Goal: Information Seeking & Learning: Learn about a topic

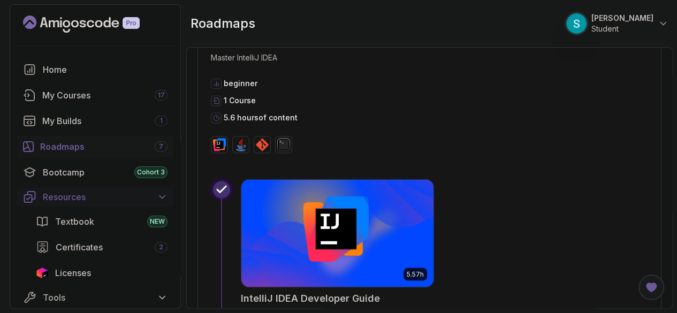
scroll to position [788, 0]
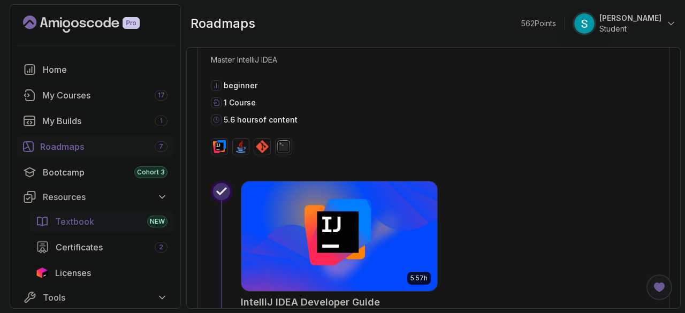
click at [87, 224] on span "Textbook" at bounding box center [74, 221] width 39 height 13
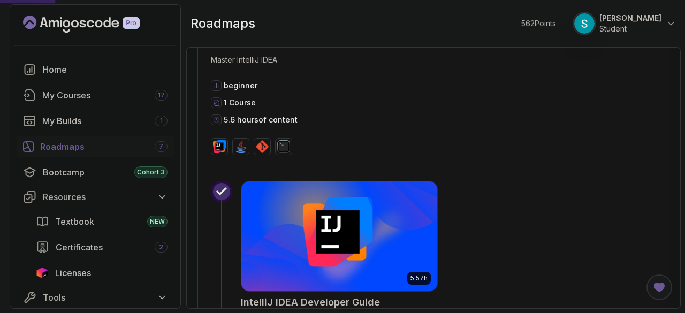
scroll to position [786, 0]
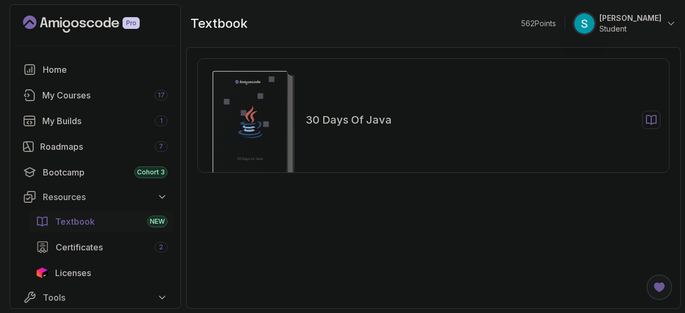
click at [348, 124] on h2 "30 Days of Java" at bounding box center [349, 119] width 86 height 15
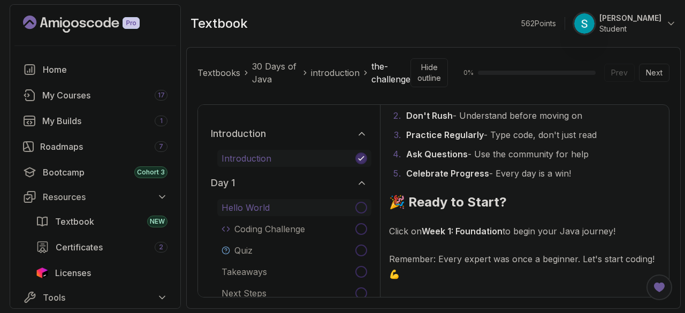
click at [364, 209] on span at bounding box center [362, 208] width 12 height 12
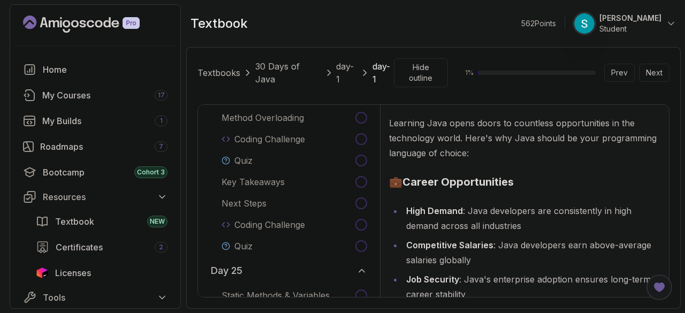
scroll to position [3218, 0]
click at [82, 96] on div "My Courses 17" at bounding box center [104, 95] width 125 height 13
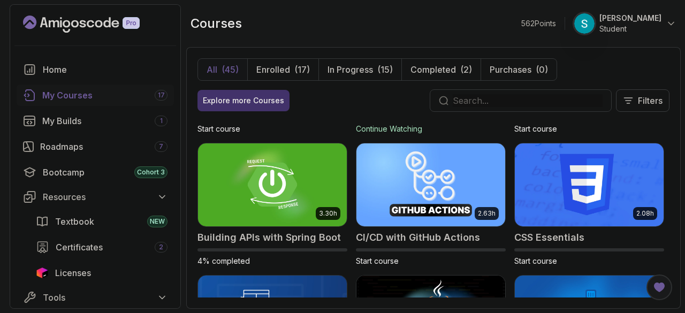
scroll to position [106, 0]
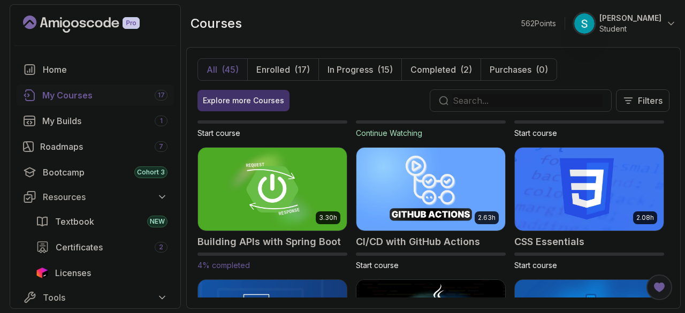
click at [268, 177] on img at bounding box center [272, 189] width 156 height 87
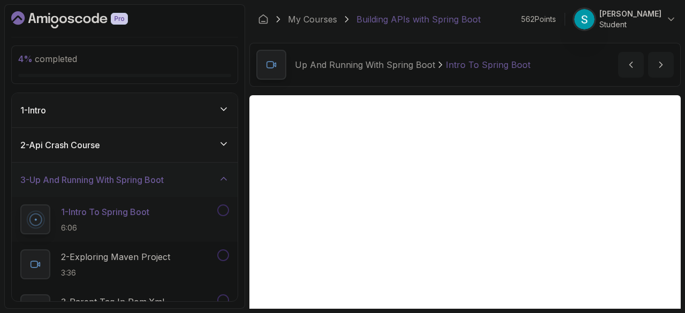
click at [178, 150] on div "2 - Api Crash Course" at bounding box center [124, 145] width 209 height 13
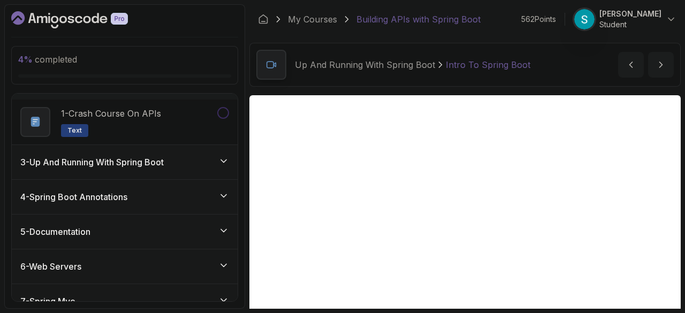
scroll to position [65, 0]
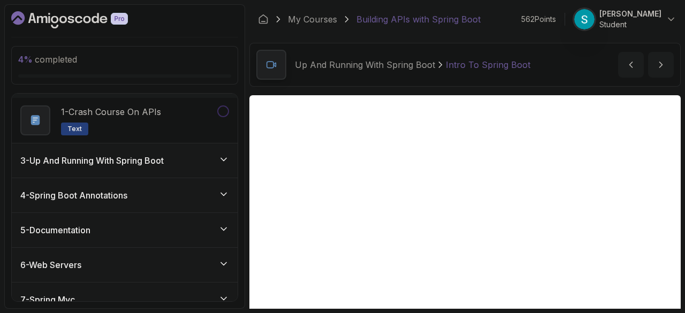
click at [178, 150] on div "3 - Up And Running With Spring Boot" at bounding box center [125, 161] width 226 height 34
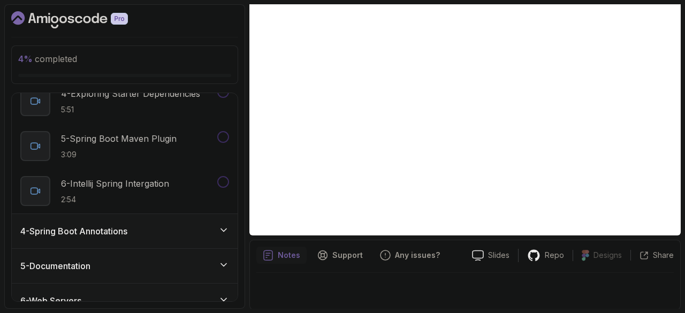
scroll to position [254, 0]
click at [84, 236] on div "4 - Spring Boot Annotations" at bounding box center [125, 230] width 226 height 34
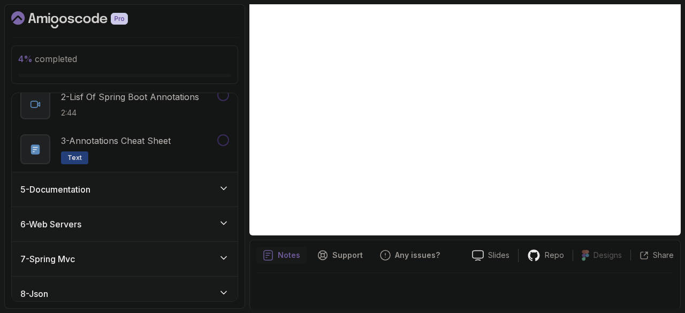
scroll to position [195, 0]
click at [73, 190] on h3 "5 - Documentation" at bounding box center [55, 189] width 70 height 13
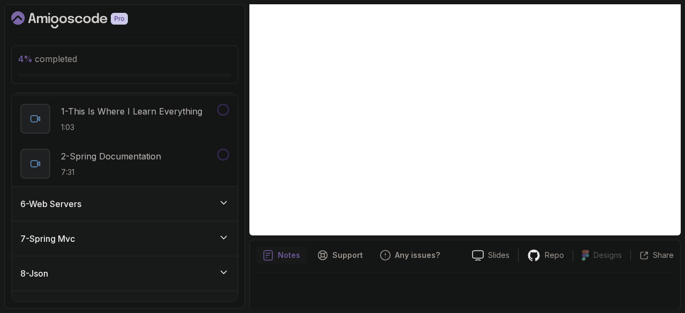
scroll to position [171, 0]
click at [73, 192] on div "6 - Web Servers" at bounding box center [125, 203] width 226 height 34
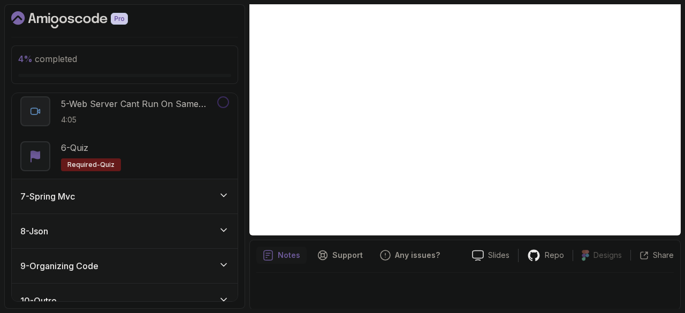
scroll to position [406, 0]
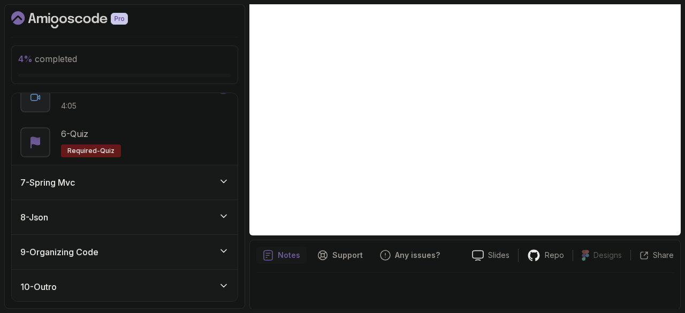
click at [78, 174] on div "7 - Spring Mvc" at bounding box center [125, 182] width 226 height 34
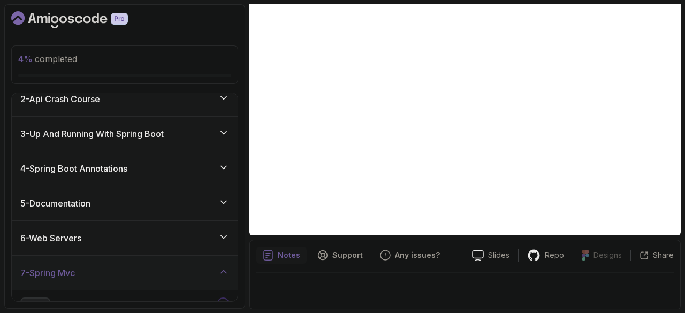
scroll to position [0, 0]
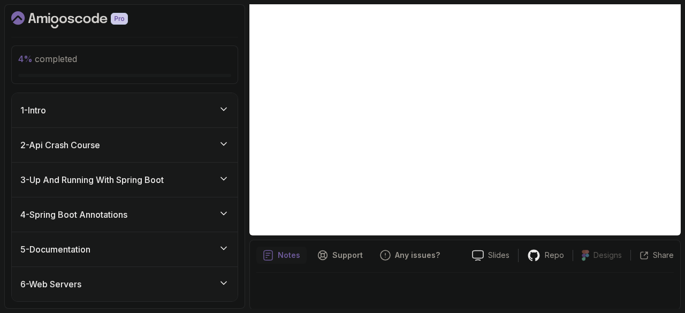
click at [130, 184] on h3 "3 - Up And Running With Spring Boot" at bounding box center [92, 180] width 144 height 13
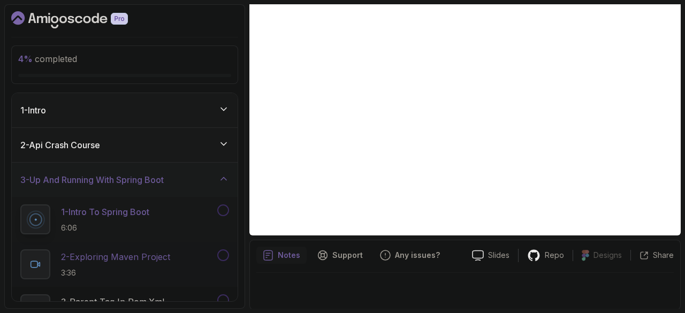
click at [139, 261] on p "2 - Exploring Maven Project" at bounding box center [115, 257] width 109 height 13
click at [222, 213] on button at bounding box center [223, 211] width 12 height 12
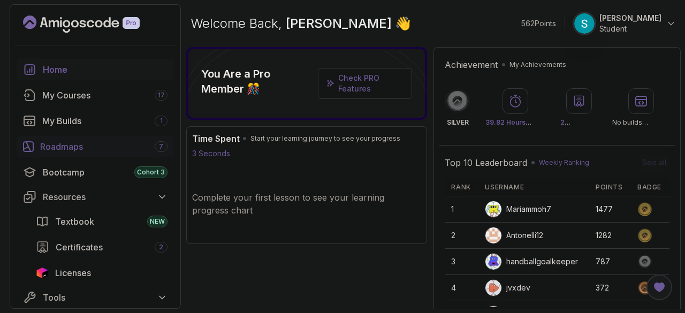
click at [59, 146] on div "Roadmaps 7" at bounding box center [103, 146] width 127 height 13
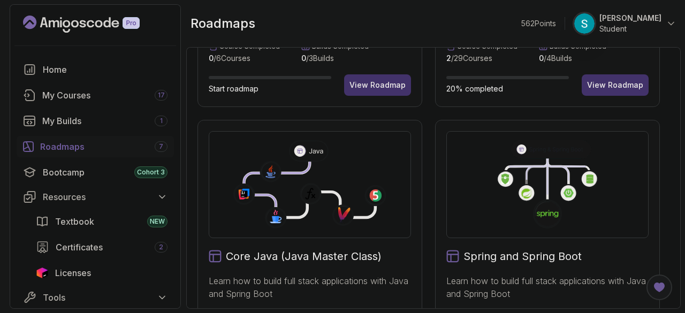
scroll to position [326, 0]
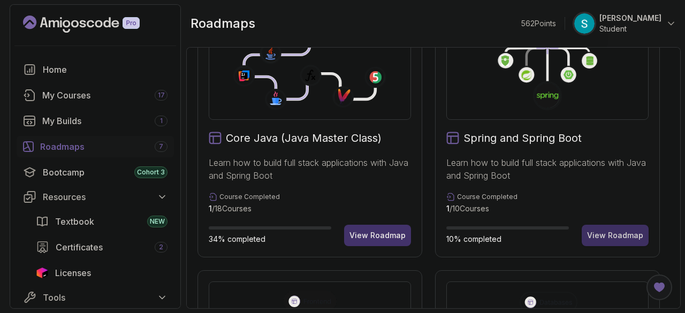
click at [607, 237] on div "View Roadmap" at bounding box center [615, 235] width 56 height 11
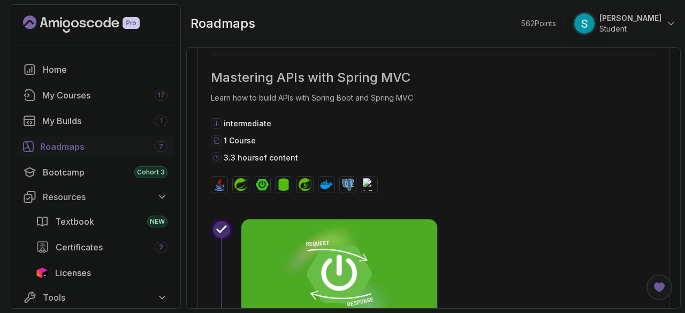
scroll to position [1152, 0]
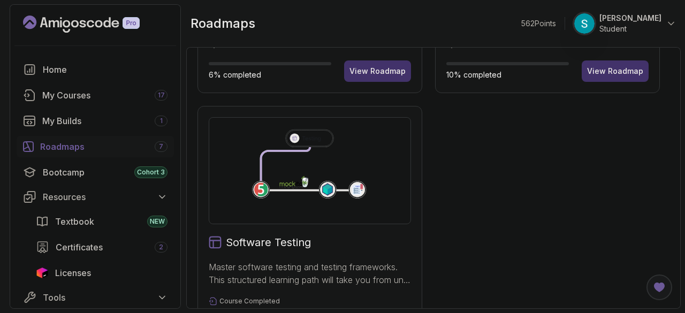
scroll to position [759, 0]
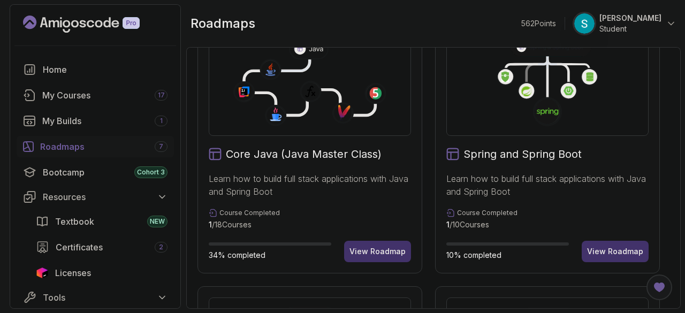
scroll to position [310, 0]
click at [605, 252] on div "View Roadmap" at bounding box center [615, 251] width 56 height 11
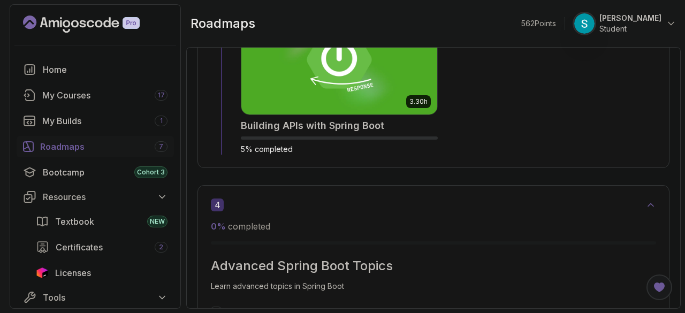
scroll to position [1369, 0]
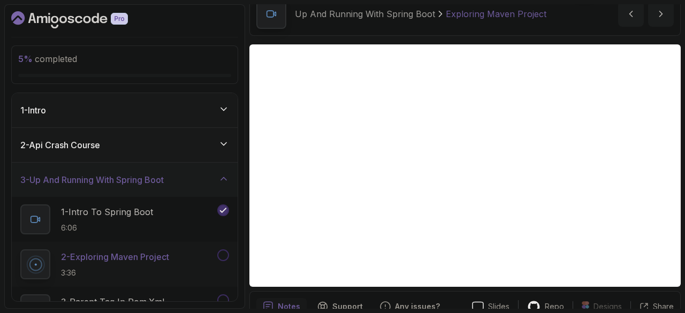
scroll to position [51, 0]
